Goal: Information Seeking & Learning: Compare options

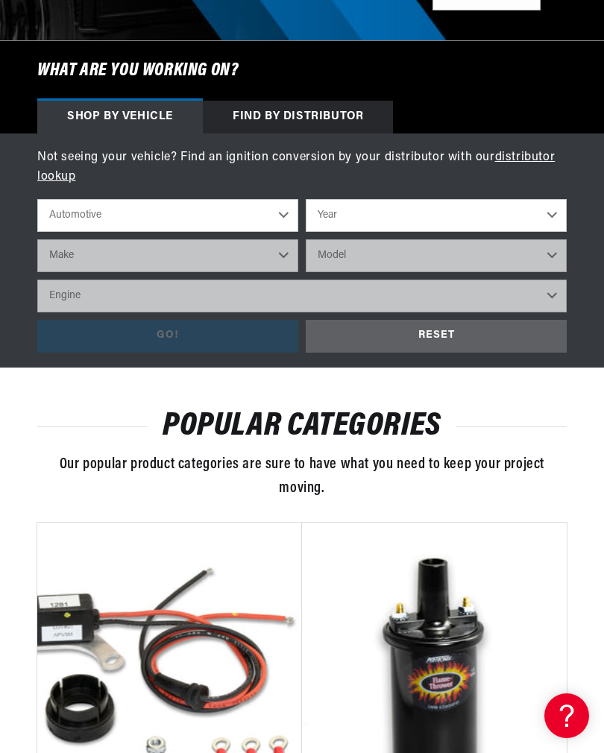
scroll to position [0, 470]
click at [285, 212] on select "Automotive Agricultural Industrial Marine Motorcycle" at bounding box center [167, 215] width 261 height 33
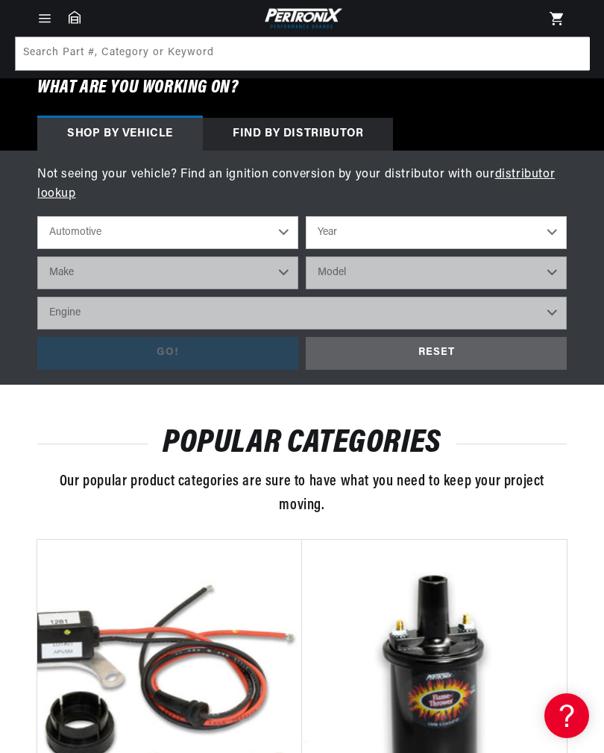
click at [387, 223] on select "Year 2022 2021 2020 2019 2018 2017 2016 2015 2014 2013 2012 2011 2010 2009 2008…" at bounding box center [436, 232] width 261 height 33
select select "1977"
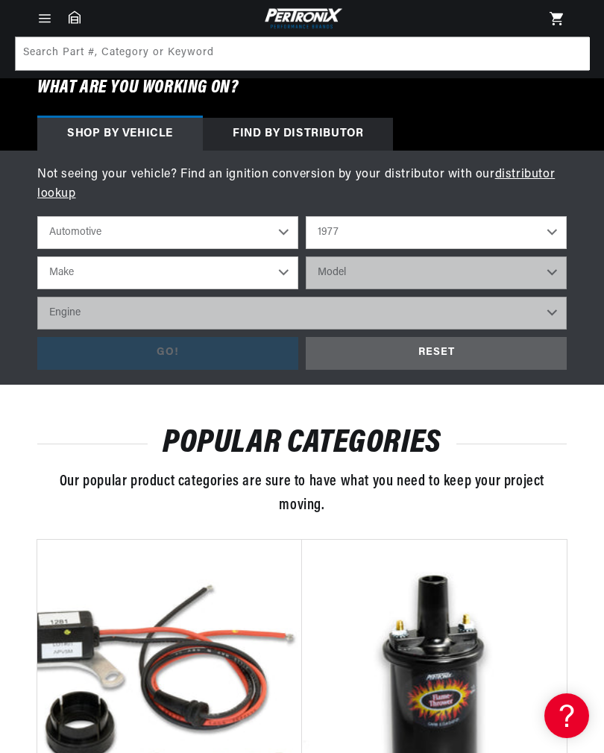
scroll to position [0, 0]
click at [67, 263] on select "Make Alfa Romeo American Motors Audi Avanti BMW Buick Cadillac Checker Chevrole…" at bounding box center [167, 272] width 261 height 33
select select "Toyota"
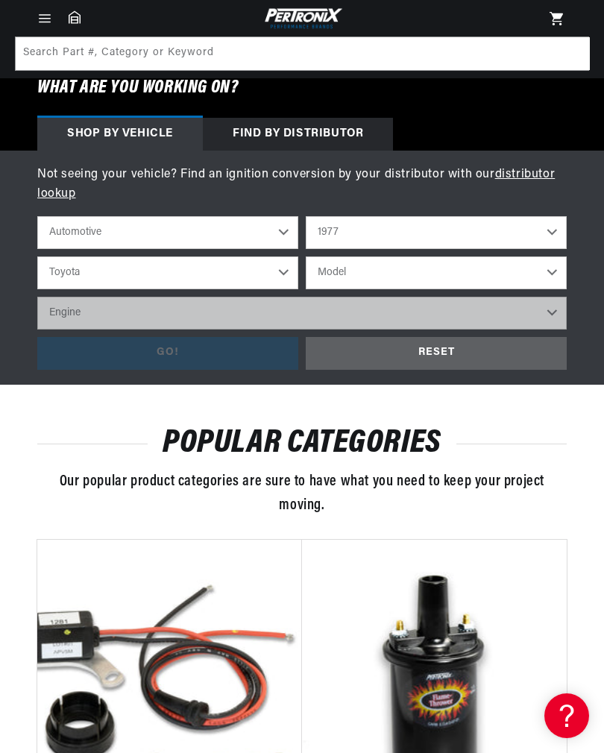
scroll to position [0, 470]
click at [550, 269] on select "Model Land Cruiser Landcruiser" at bounding box center [436, 272] width 261 height 33
click at [555, 275] on select "Model Land Cruiser Landcruiser" at bounding box center [436, 272] width 261 height 33
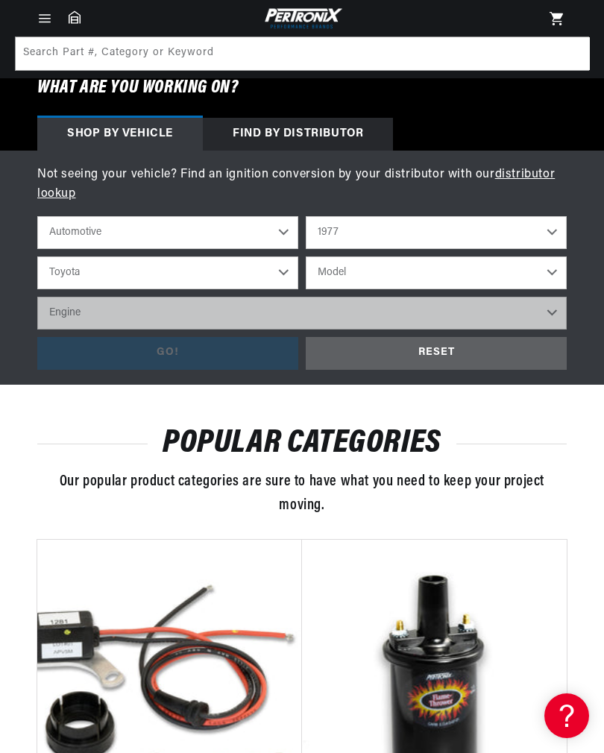
select select "Land-Cruiser"
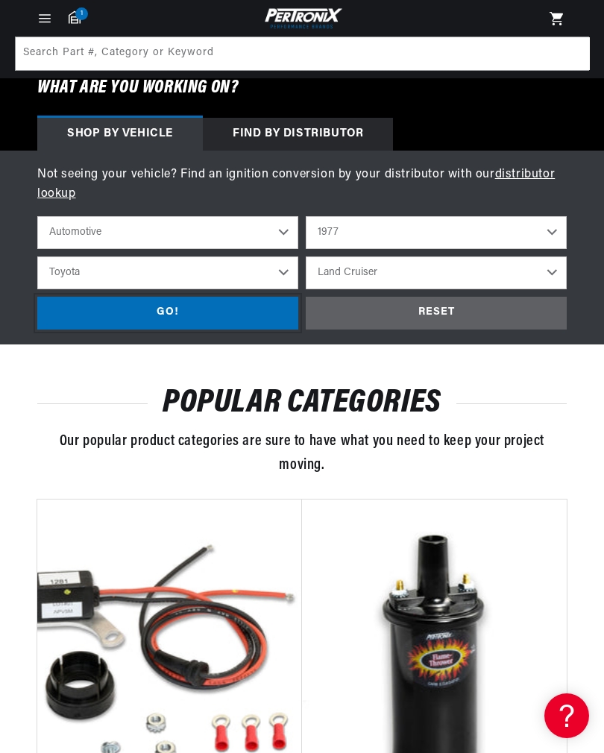
click at [82, 310] on div "GO!" at bounding box center [167, 314] width 261 height 34
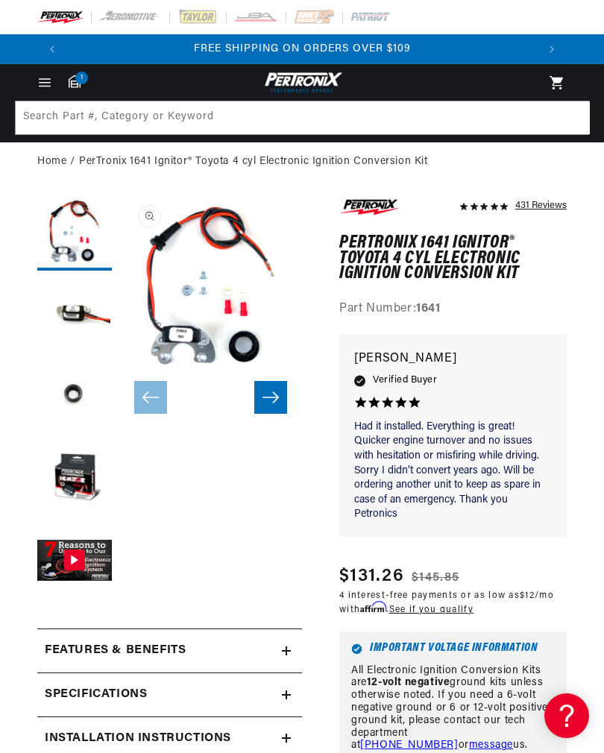
click at [77, 78] on span "1" at bounding box center [81, 78] width 13 height 13
select select "Year"
select select "Make"
select select "Model"
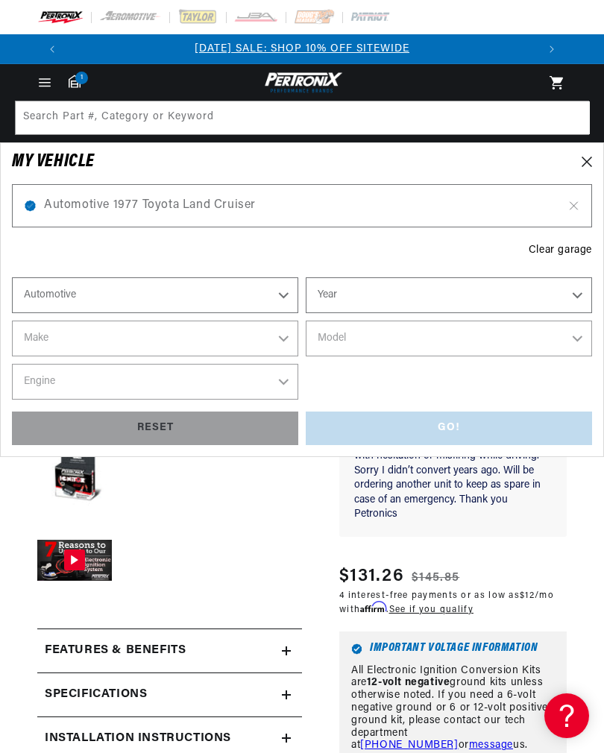
click at [569, 207] on icon at bounding box center [573, 206] width 13 height 12
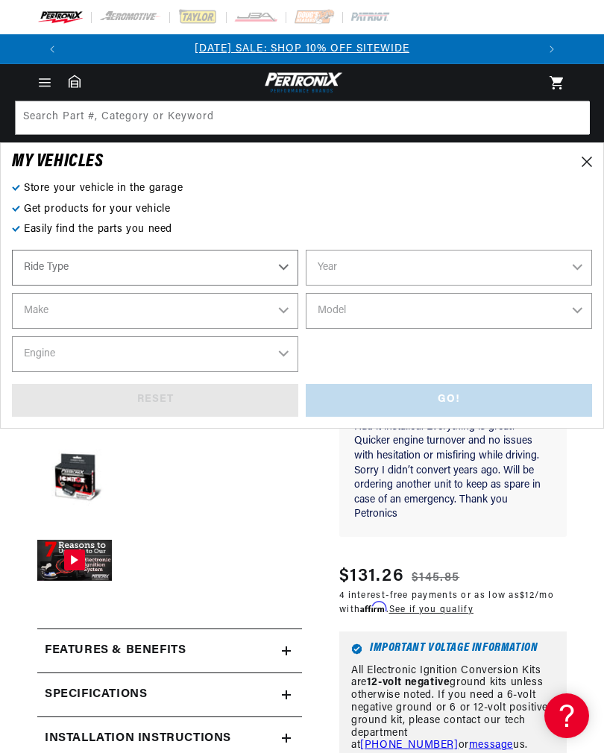
click at [171, 551] on slider-component "Skip to product information Open media 1 in modal Open media 2 in modal Open me…" at bounding box center [210, 397] width 183 height 403
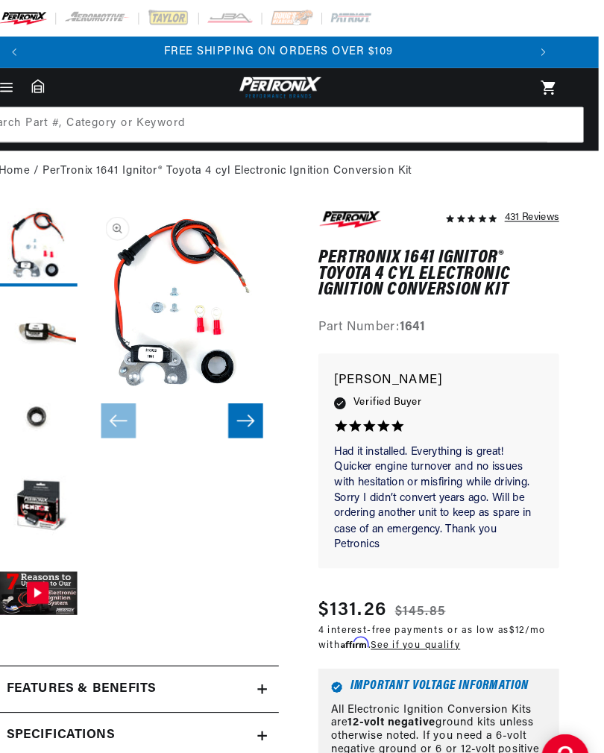
click at [256, 399] on icon "Slide right" at bounding box center [265, 397] width 18 height 15
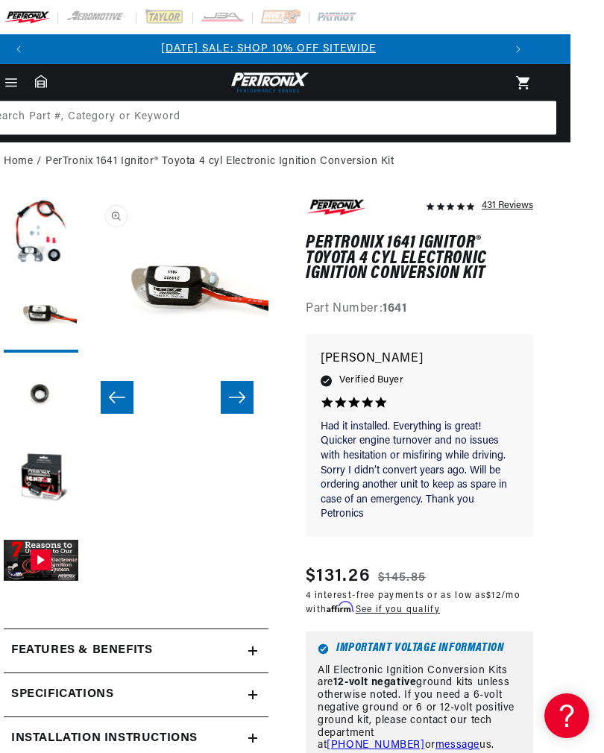
click at [239, 396] on icon "Slide right" at bounding box center [237, 397] width 18 height 15
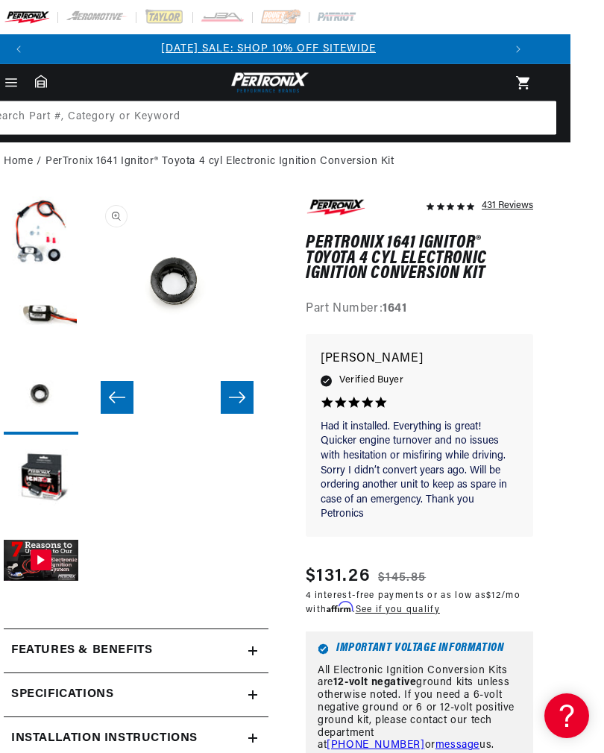
click at [238, 398] on icon "Slide right" at bounding box center [237, 397] width 18 height 15
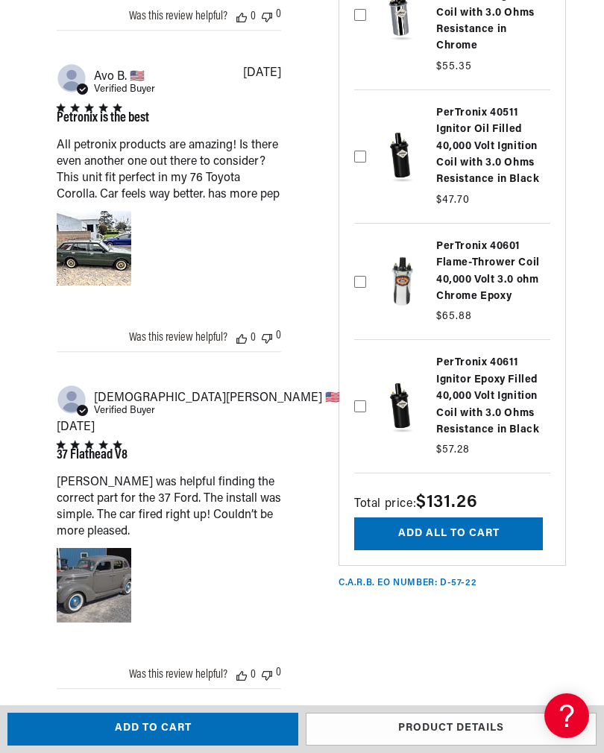
click at [0, 0] on div "All petronix products are amazing! Is there even another one out there to consi…" at bounding box center [0, 0] width 0 height 0
click at [69, 125] on div "Petronix is the best" at bounding box center [103, 118] width 92 height 13
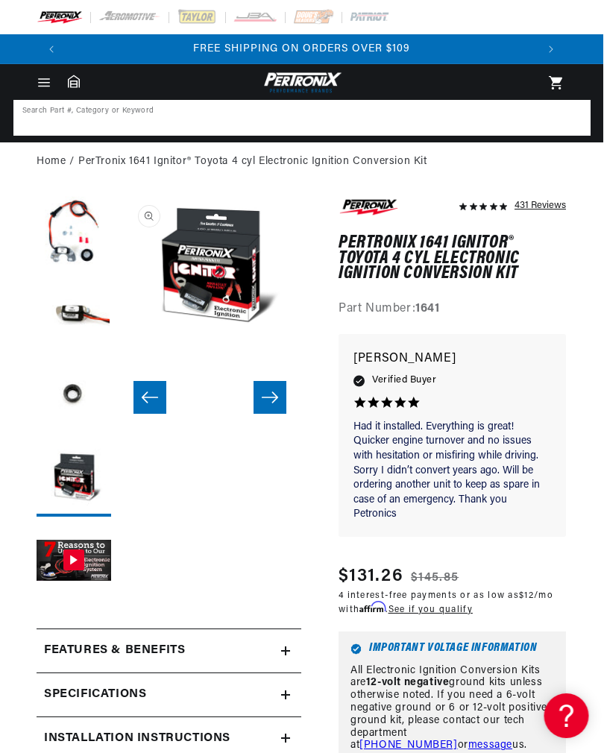
click at [37, 119] on input at bounding box center [303, 117] width 574 height 33
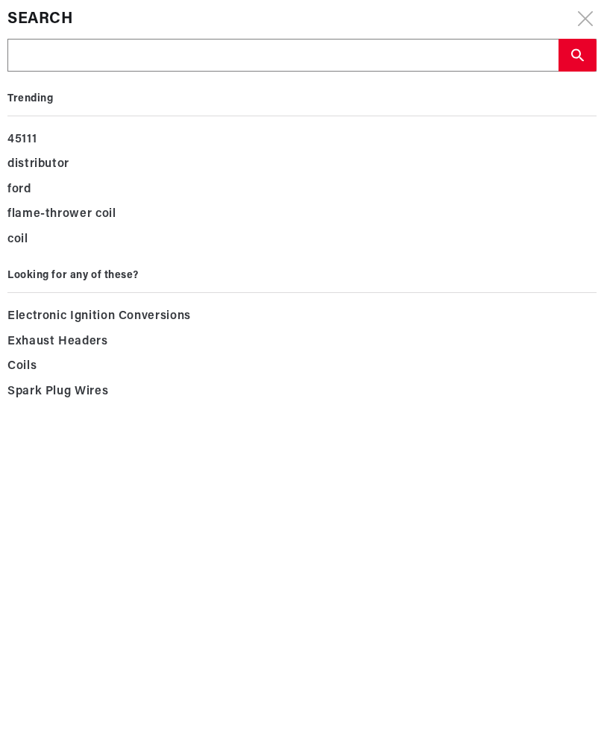
type input "1"
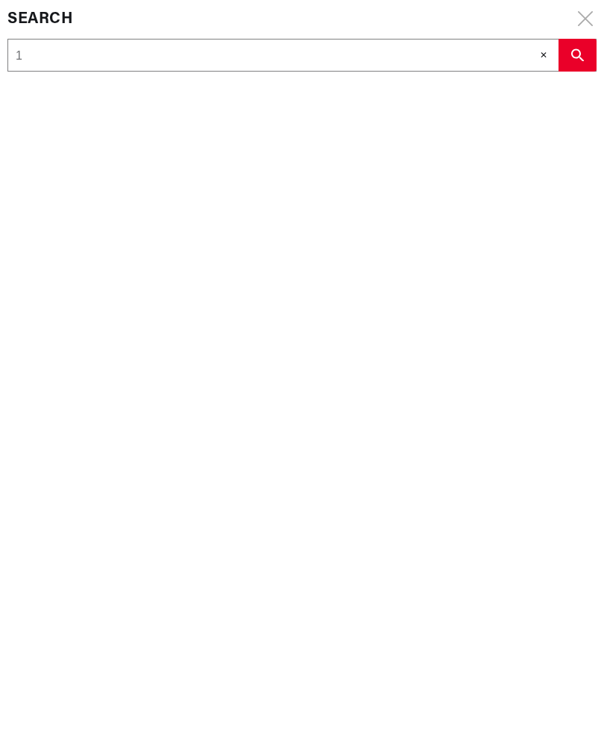
type input "16"
type input "164"
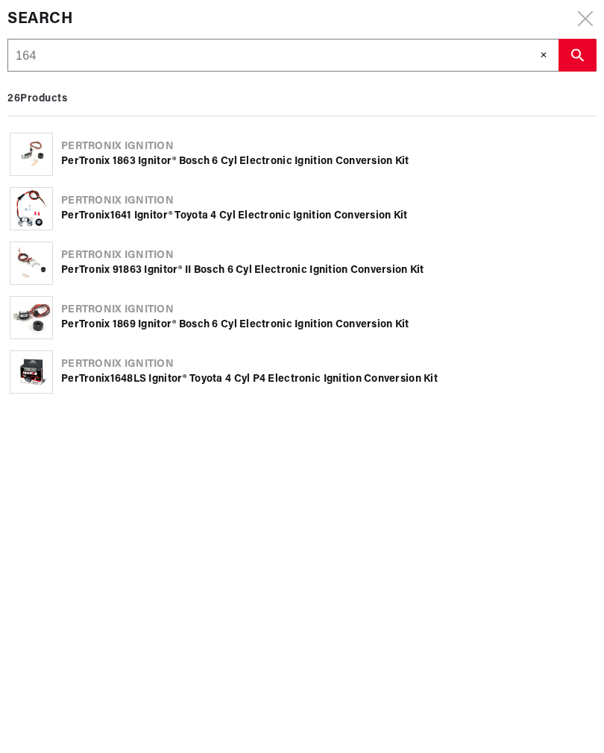
type input "1641"
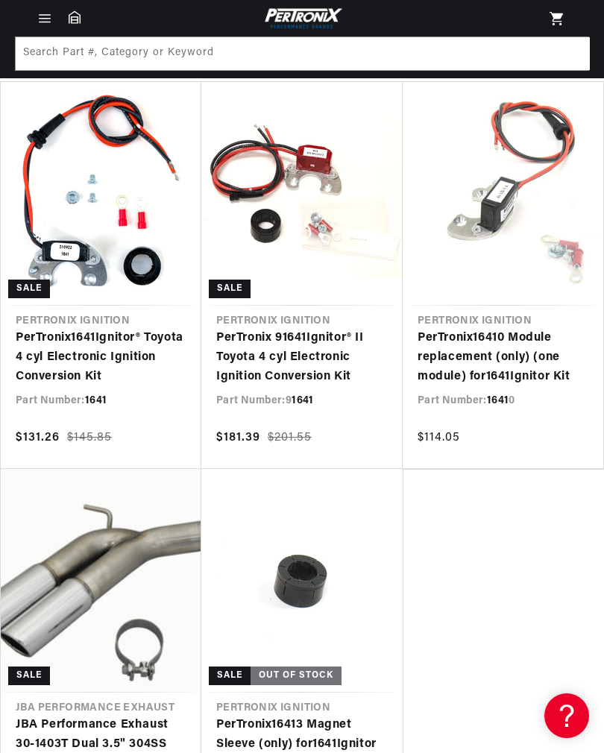
scroll to position [171, 0]
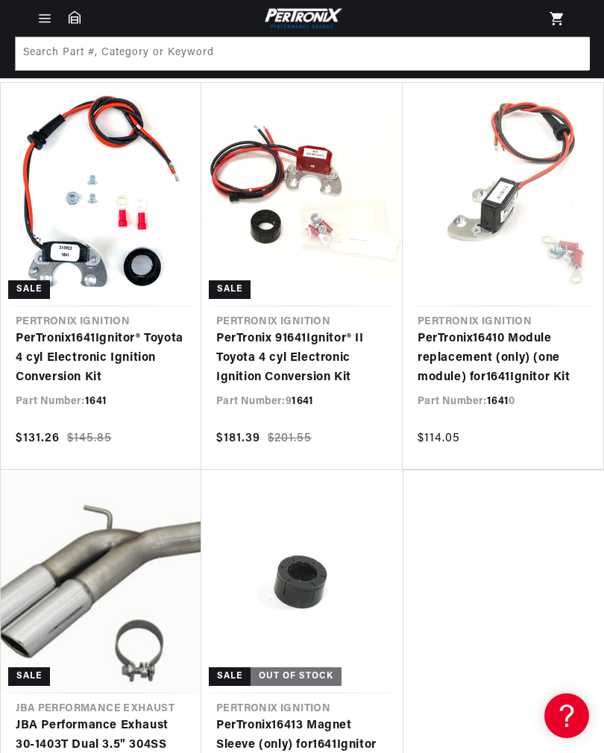
click at [323, 356] on link "PerTronix 9 1641 Ignitor® II Toyota 4 cyl Electronic Ignition Conversion Kit" at bounding box center [301, 357] width 171 height 57
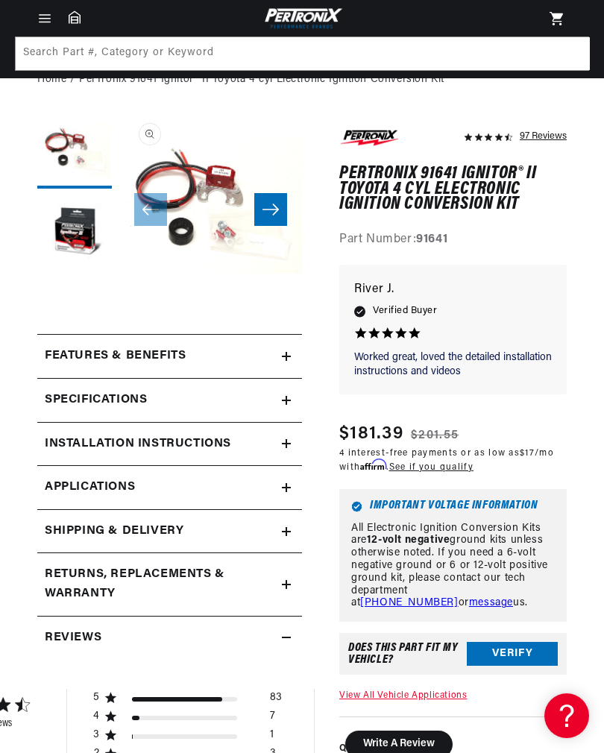
scroll to position [0, 470]
click at [100, 354] on h2 "Features & Benefits" at bounding box center [115, 356] width 141 height 19
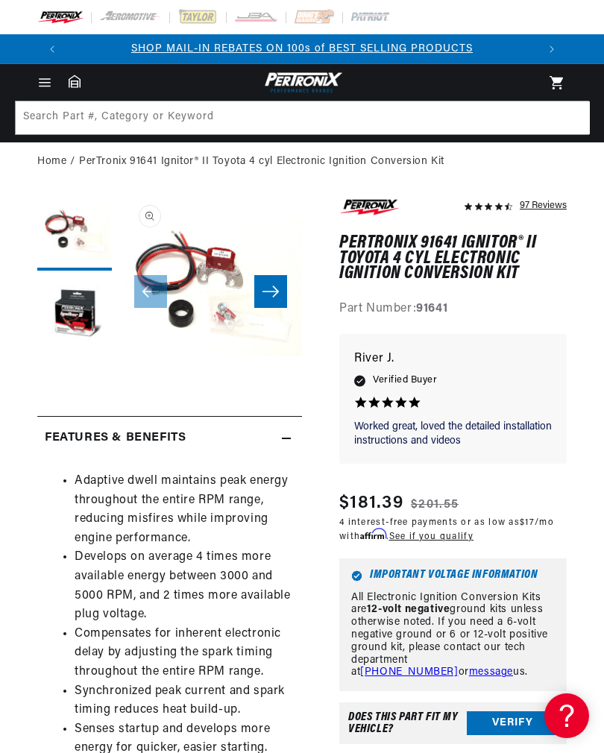
click at [43, 77] on icon "Menu" at bounding box center [44, 82] width 15 height 15
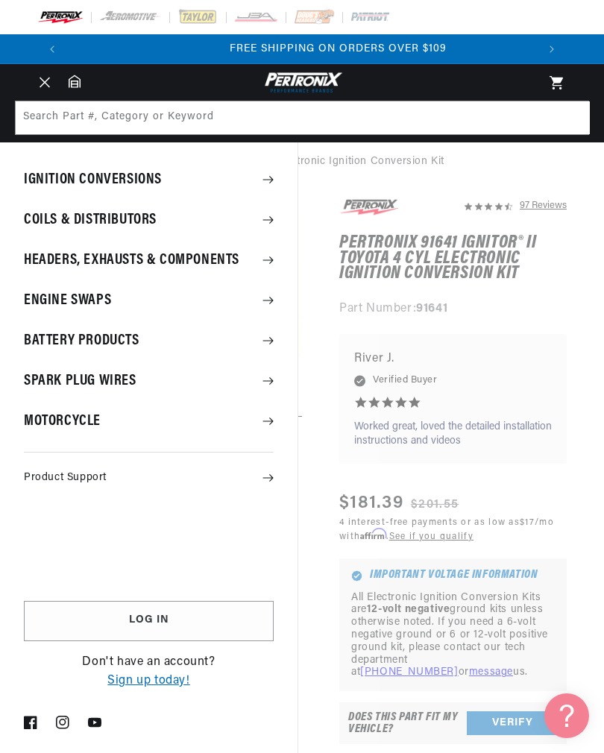
scroll to position [0, 939]
click at [53, 171] on summary "Ignition Conversions" at bounding box center [148, 179] width 297 height 39
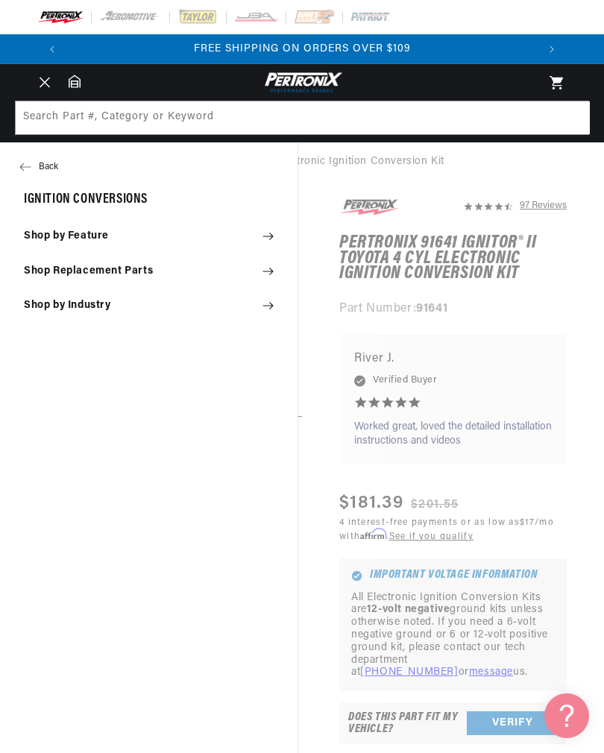
click at [55, 233] on summary "Shop by Feature" at bounding box center [148, 236] width 297 height 33
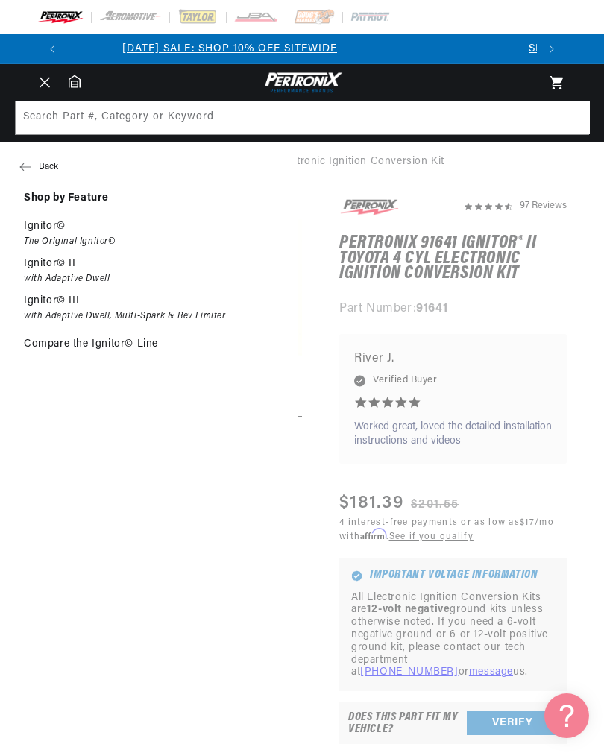
scroll to position [0, 0]
click at [45, 347] on link "Compare the Ignitor© Line" at bounding box center [148, 344] width 297 height 33
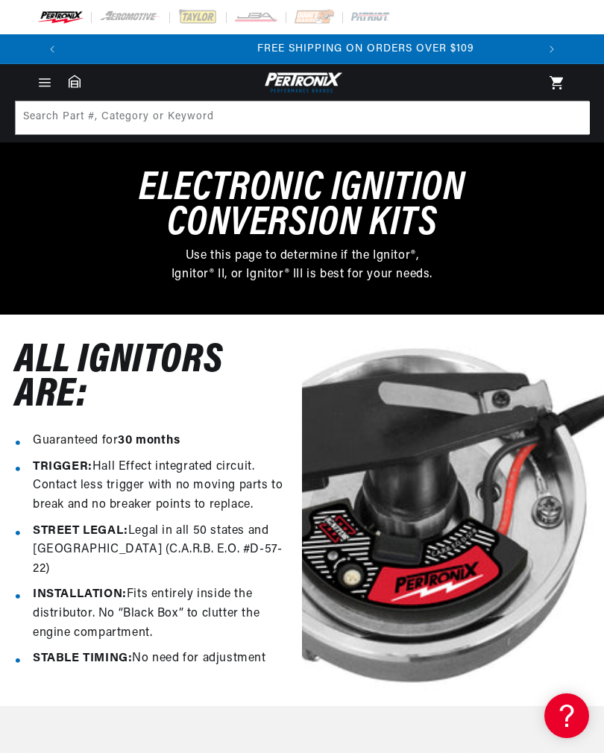
scroll to position [0, 939]
